Goal: Navigation & Orientation: Find specific page/section

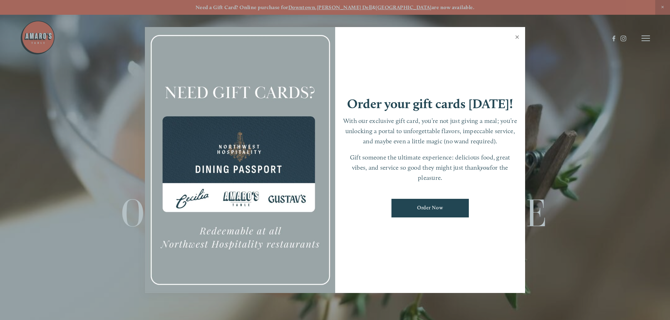
click at [517, 36] on link "Close" at bounding box center [517, 38] width 14 height 20
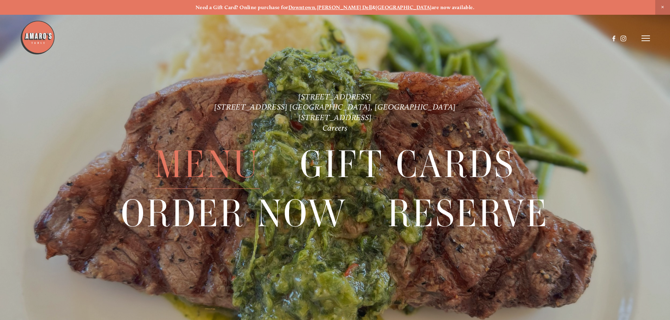
click at [216, 161] on span "Menu" at bounding box center [207, 165] width 105 height 49
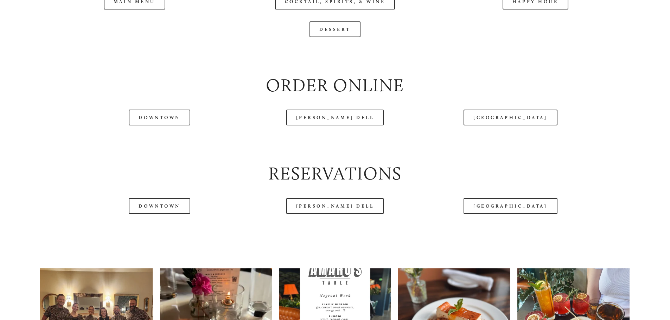
scroll to position [879, 0]
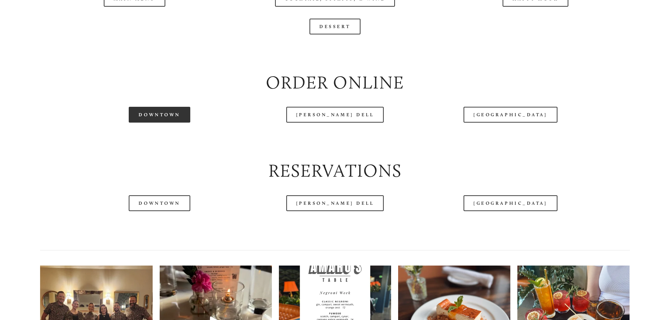
click at [167, 123] on link "Downtown" at bounding box center [159, 115] width 61 height 16
click at [178, 123] on link "Downtown" at bounding box center [159, 115] width 61 height 16
